Goal: Find specific page/section: Find specific page/section

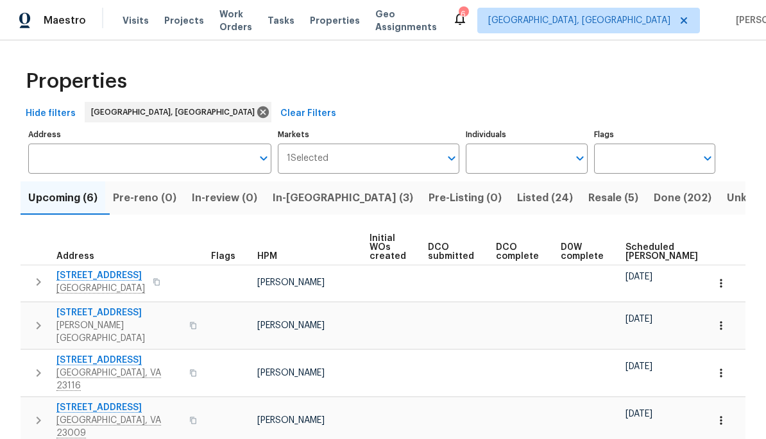
click at [149, 281] on button "button" at bounding box center [156, 282] width 15 height 18
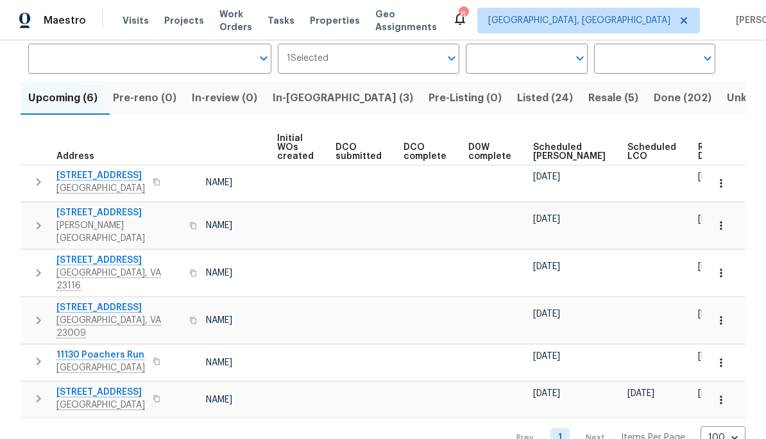
scroll to position [0, 92]
click at [698, 153] on span "Ready Date" at bounding box center [712, 152] width 28 height 18
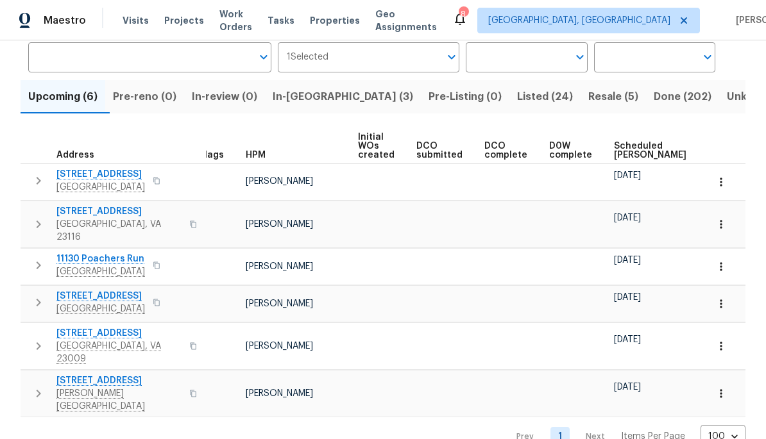
scroll to position [0, 1]
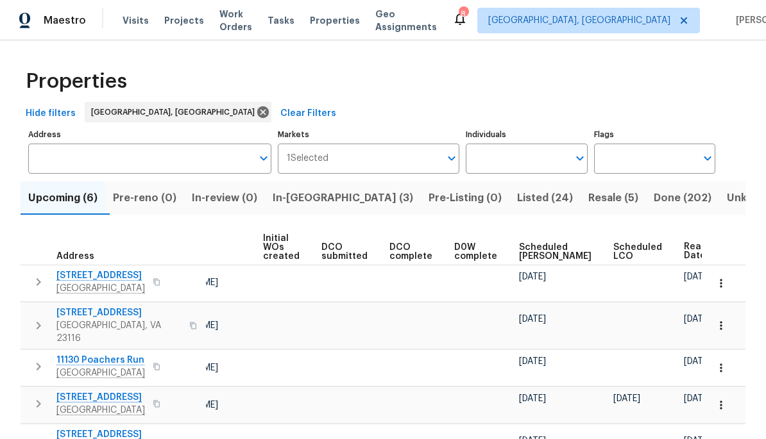
scroll to position [0, 106]
click at [517, 192] on span "Listed (24)" at bounding box center [545, 198] width 56 height 18
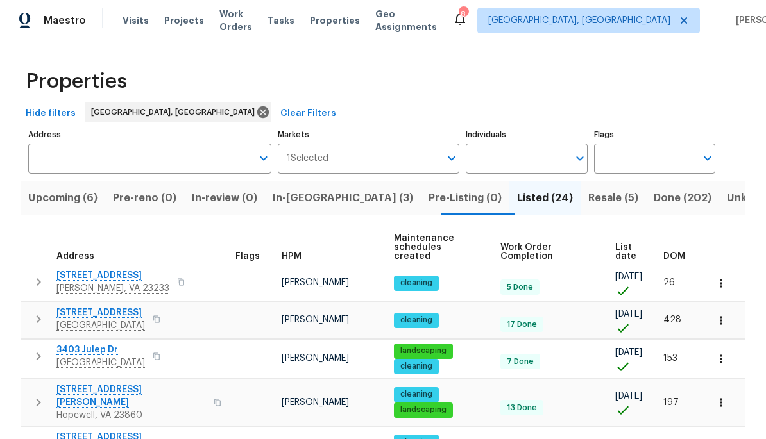
click at [681, 252] on span "DOM" at bounding box center [674, 256] width 22 height 9
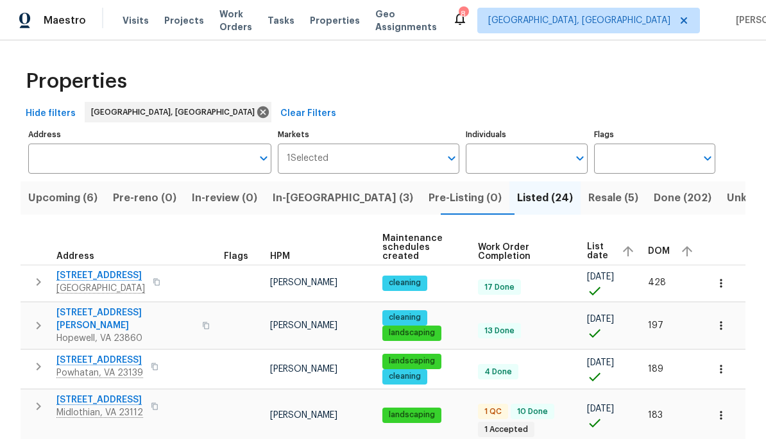
click at [663, 247] on span "DOM" at bounding box center [659, 251] width 22 height 9
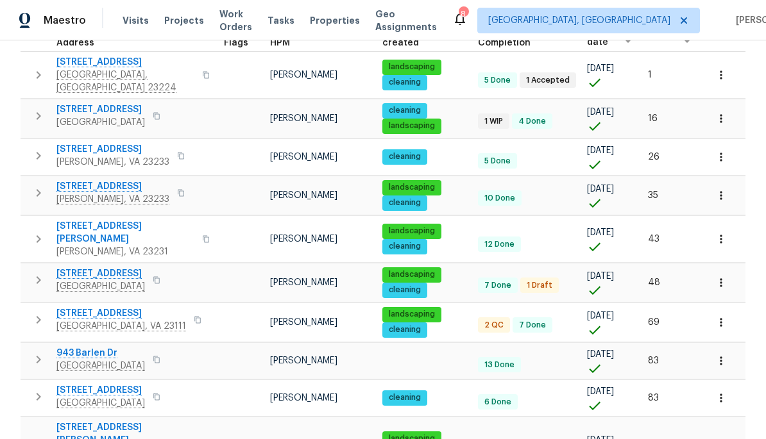
scroll to position [219, 0]
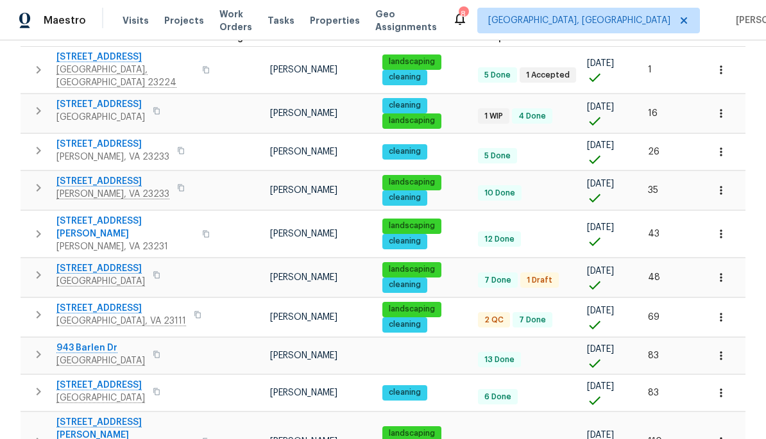
click at [160, 346] on button "button" at bounding box center [156, 355] width 15 height 18
click at [164, 266] on button "button" at bounding box center [156, 275] width 15 height 18
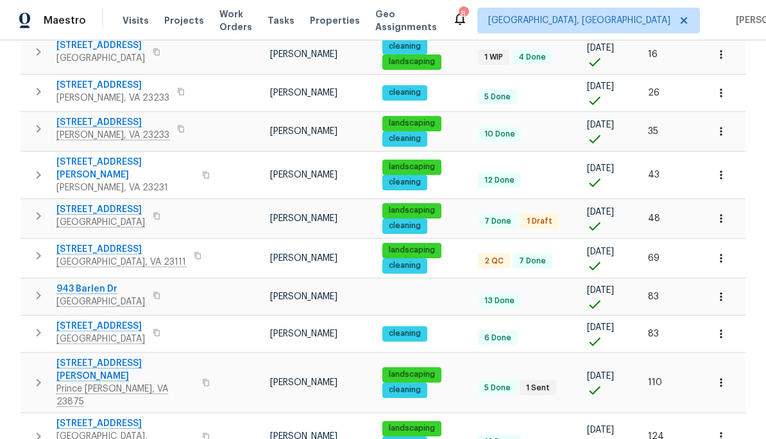
scroll to position [282, 0]
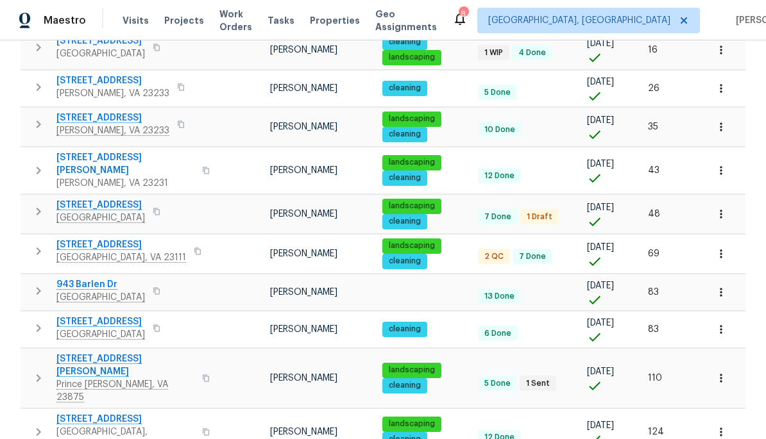
click at [198, 356] on button "button" at bounding box center [205, 378] width 15 height 44
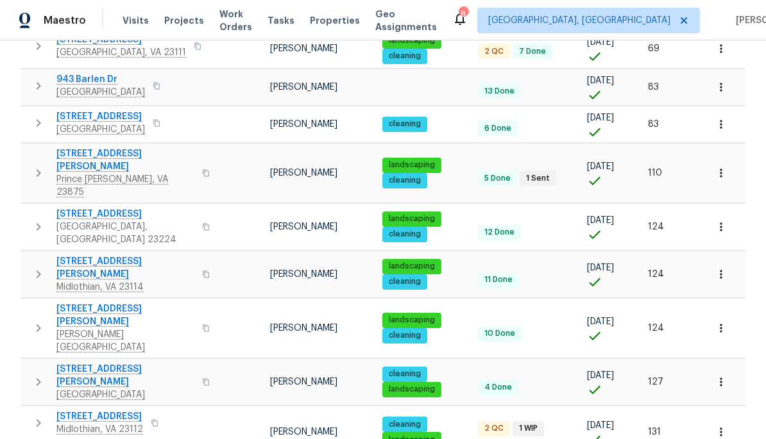
scroll to position [488, 0]
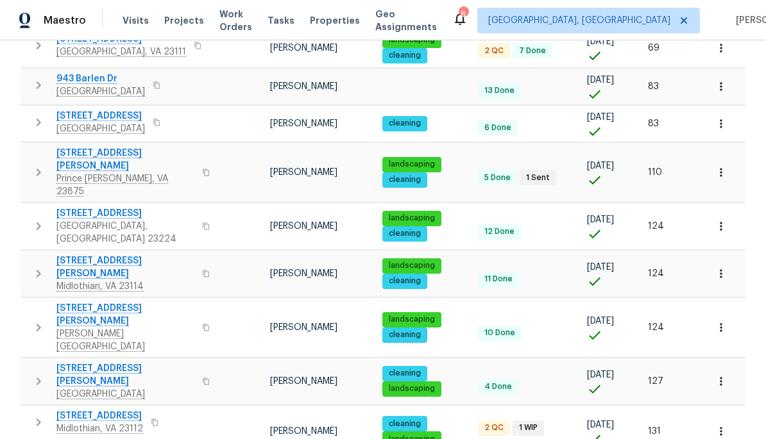
click at [202, 270] on icon "button" at bounding box center [206, 274] width 8 height 8
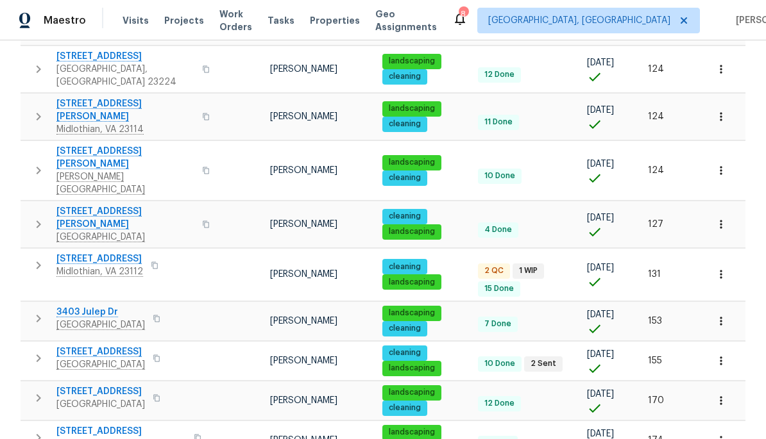
scroll to position [651, 0]
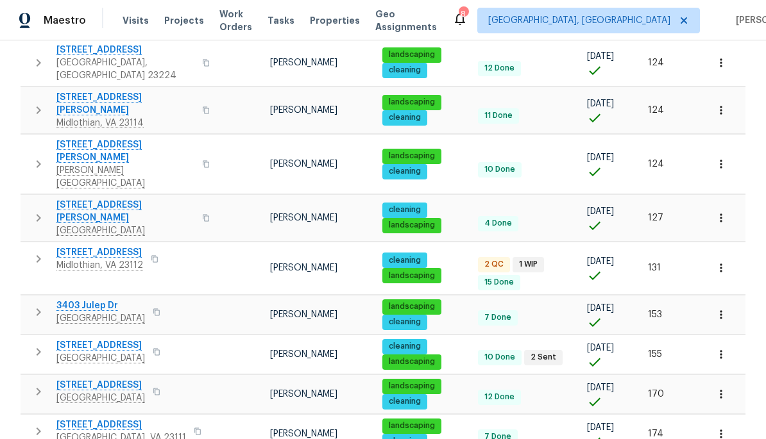
click at [164, 343] on button "button" at bounding box center [156, 352] width 15 height 18
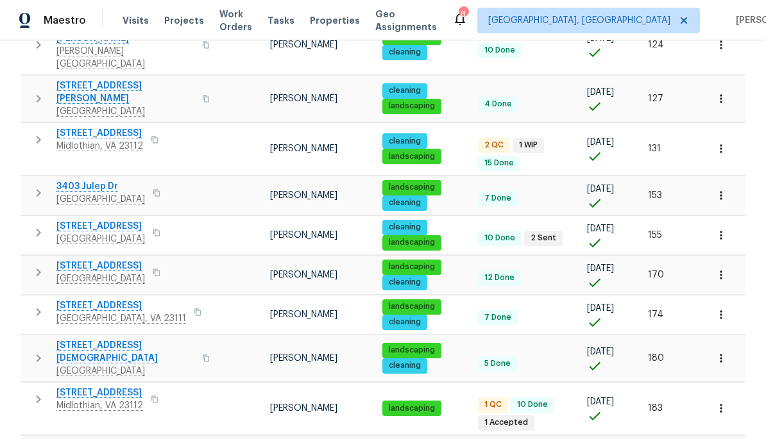
scroll to position [771, 0]
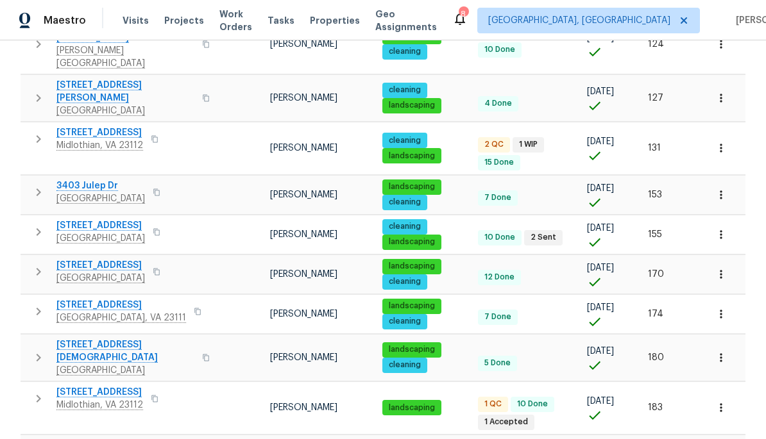
click at [198, 342] on button "button" at bounding box center [205, 357] width 15 height 31
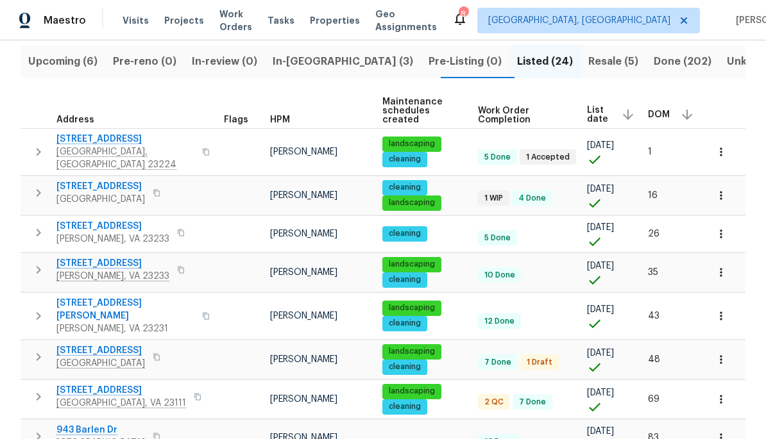
scroll to position [135, 0]
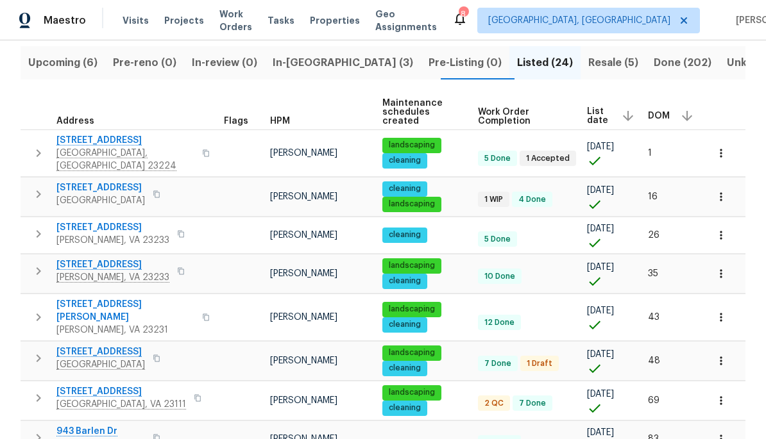
click at [173, 225] on button "button" at bounding box center [180, 234] width 15 height 18
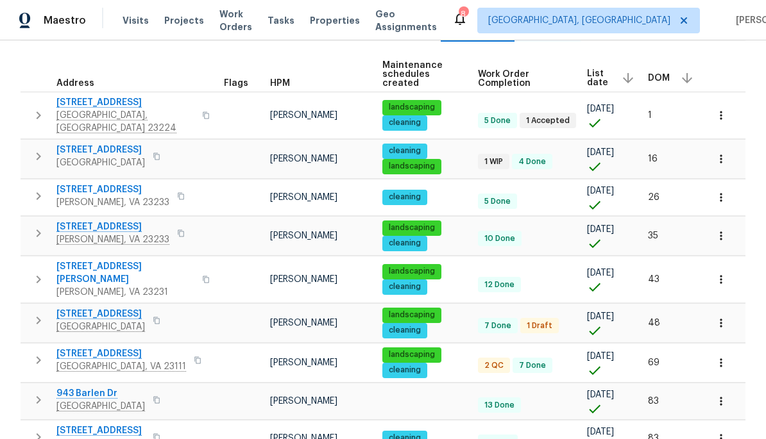
scroll to position [177, 0]
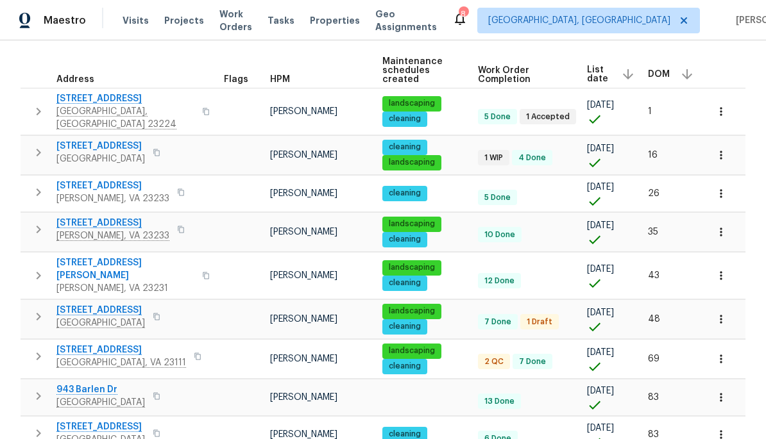
click at [173, 221] on button "button" at bounding box center [180, 230] width 15 height 18
click at [194, 353] on icon "button" at bounding box center [197, 356] width 6 height 7
